Goal: Check status: Check status

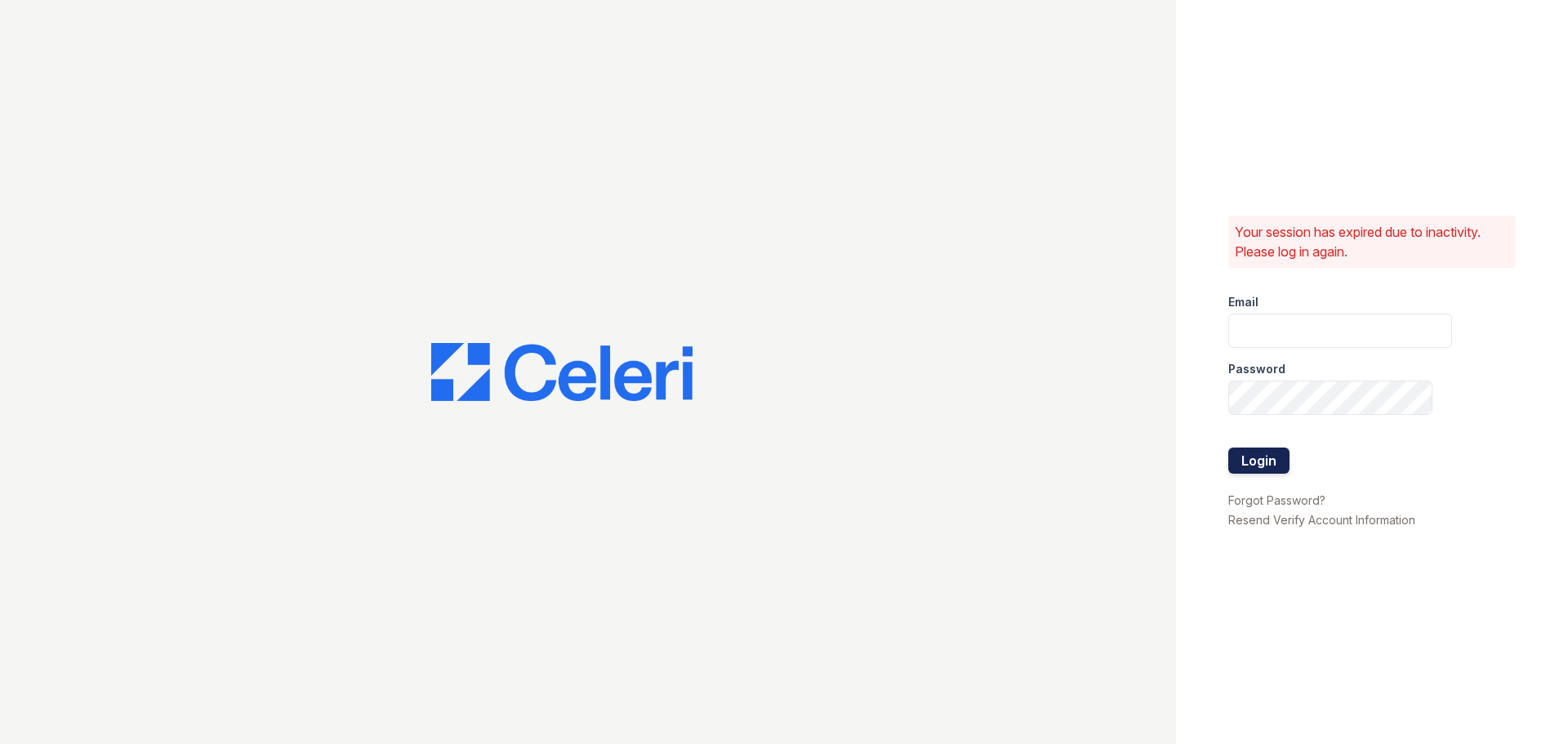
type input "shannon.n@projectmanagementinc.net"
click at [1253, 462] on button "Login" at bounding box center [1258, 460] width 61 height 26
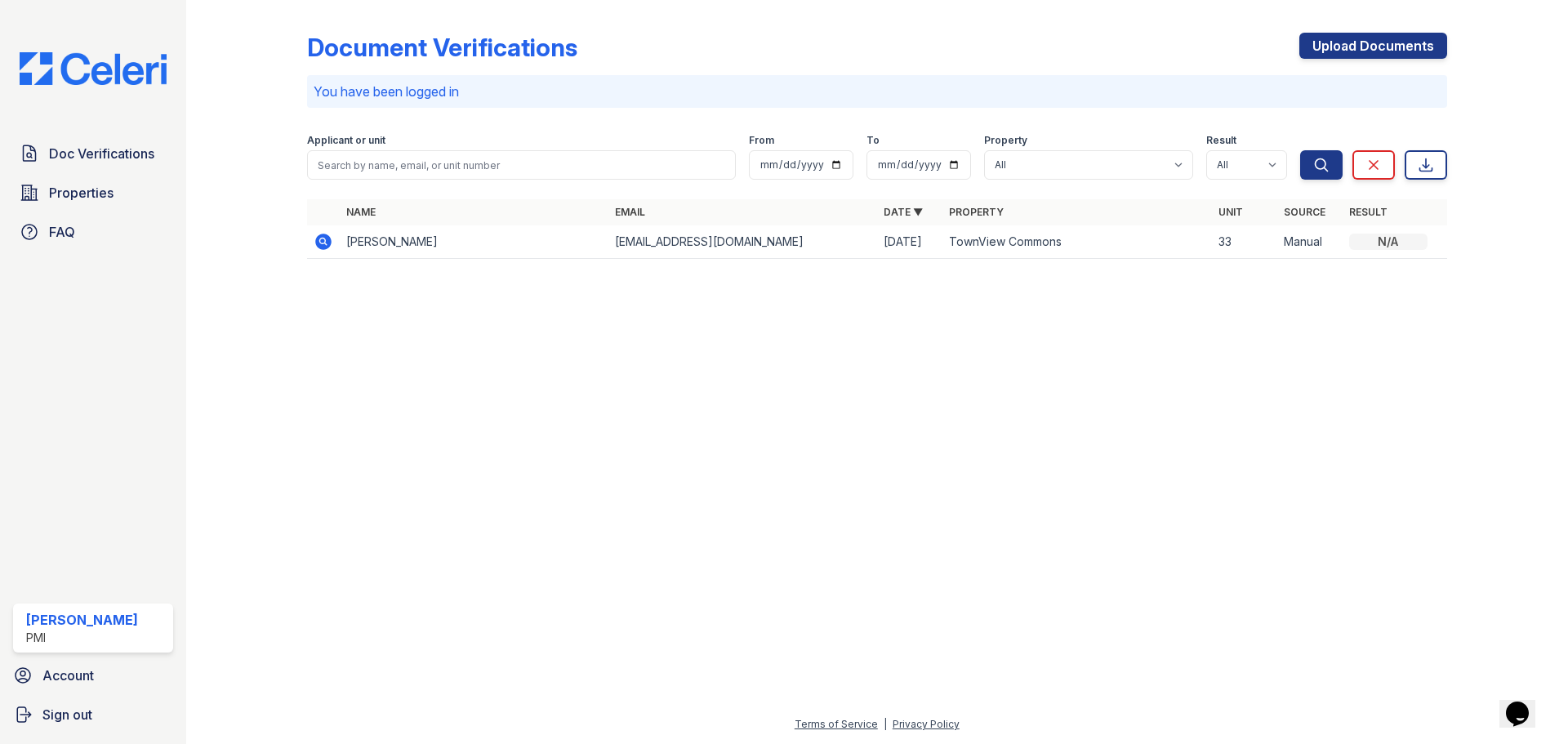
click at [320, 237] on icon at bounding box center [324, 242] width 16 height 16
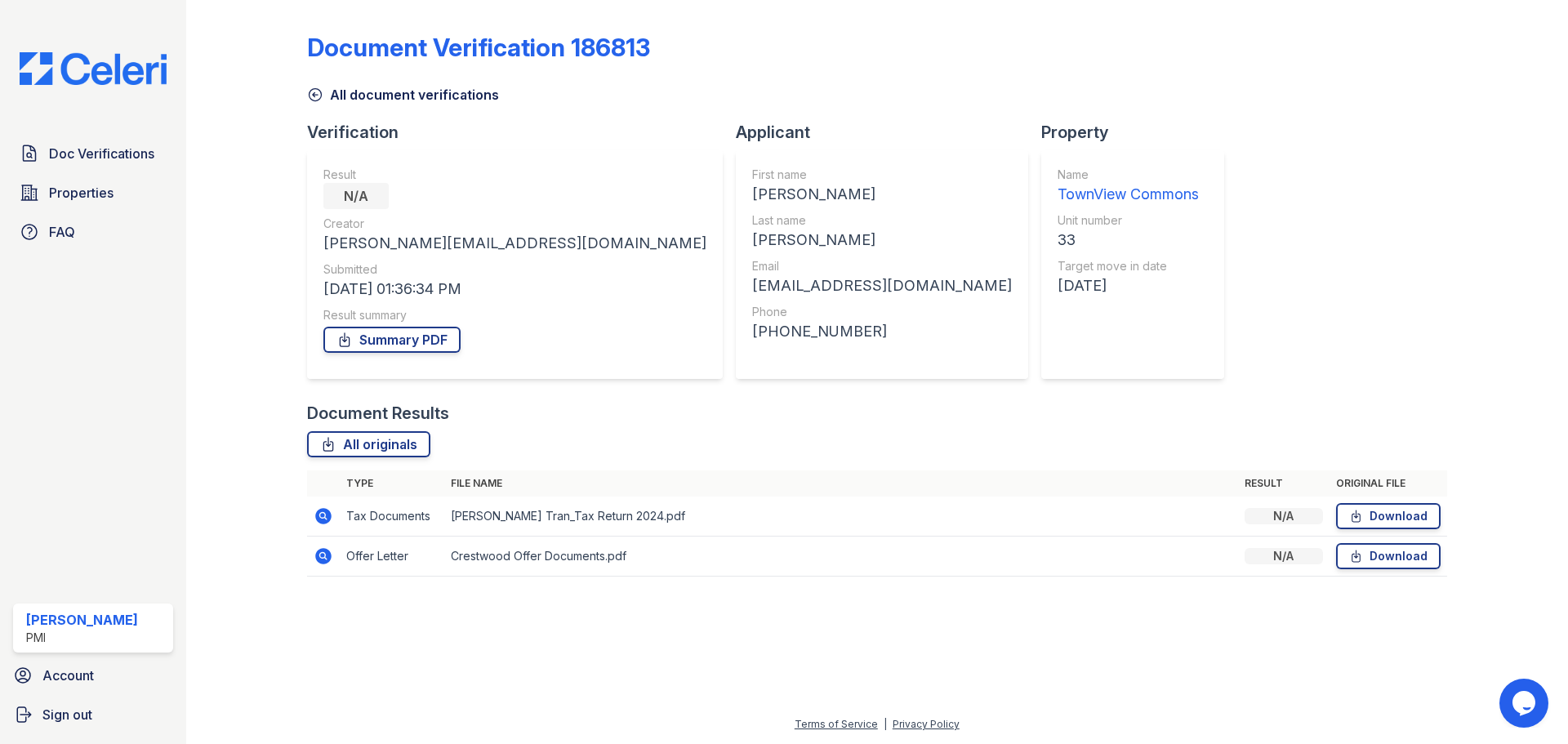
click at [457, 86] on link "All document verifications" at bounding box center [403, 95] width 192 height 20
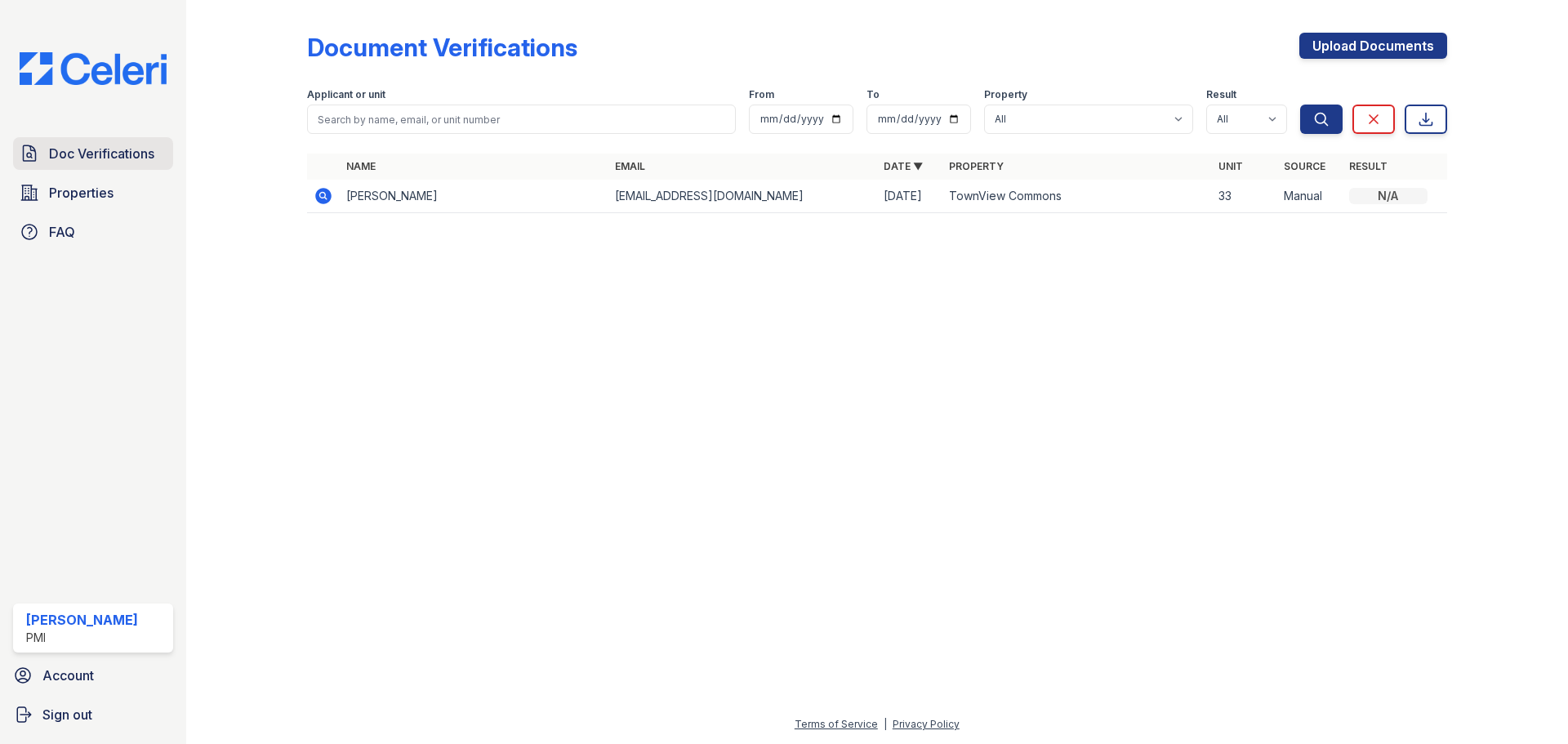
click at [125, 152] on span "Doc Verifications" at bounding box center [102, 154] width 105 height 20
